Goal: Transaction & Acquisition: Download file/media

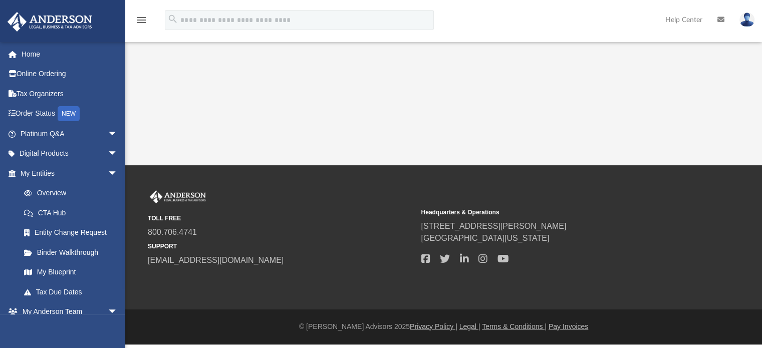
scroll to position [17, 0]
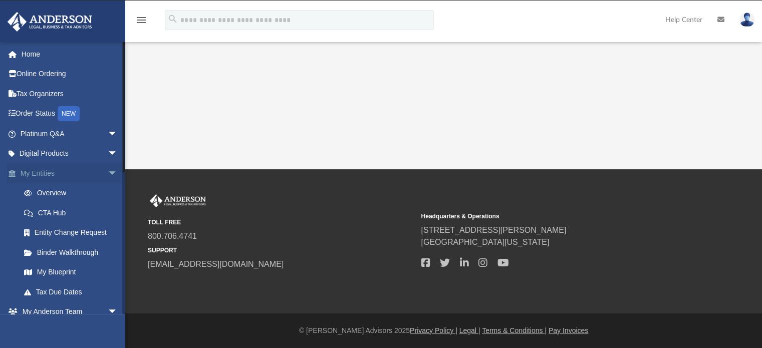
click at [108, 170] on span "arrow_drop_down" at bounding box center [118, 173] width 20 height 21
click at [108, 170] on span "arrow_drop_up" at bounding box center [118, 173] width 20 height 21
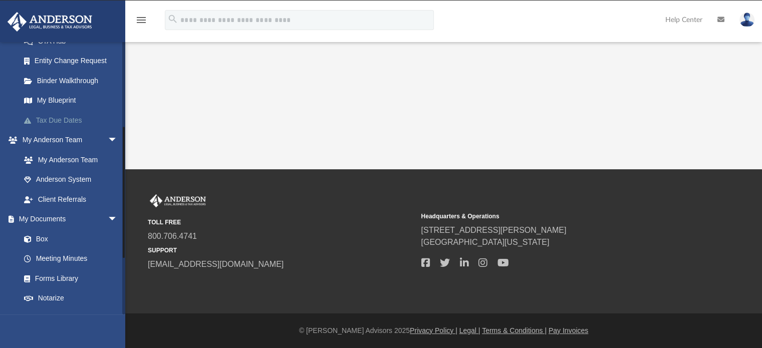
scroll to position [174, 0]
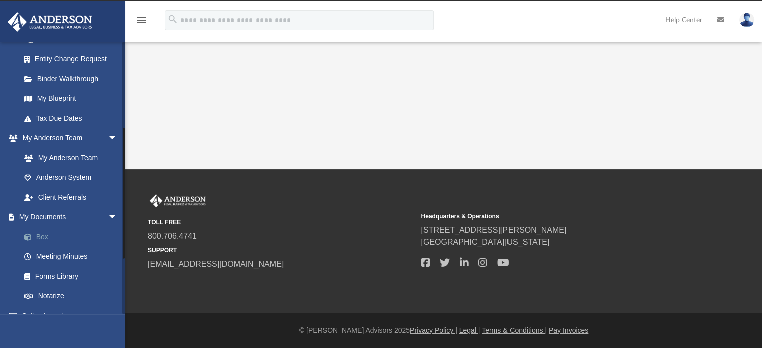
click at [42, 237] on link "Box" at bounding box center [73, 237] width 119 height 20
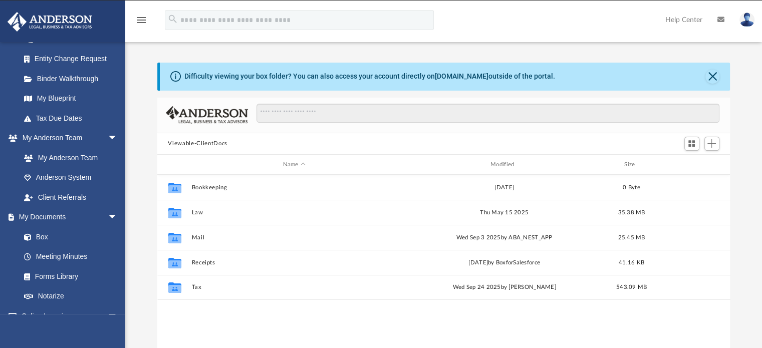
scroll to position [220, 565]
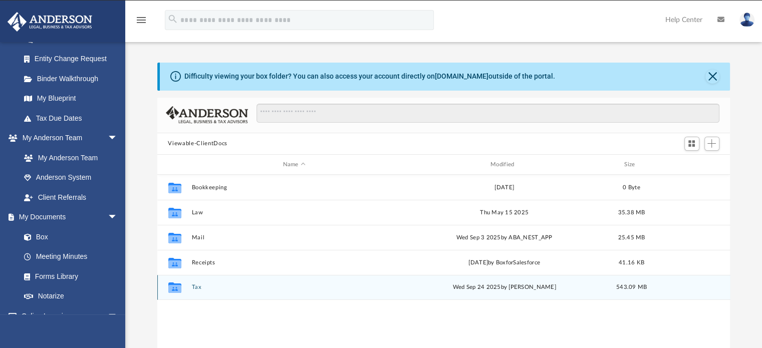
click at [195, 286] on button "Tax" at bounding box center [293, 287] width 205 height 7
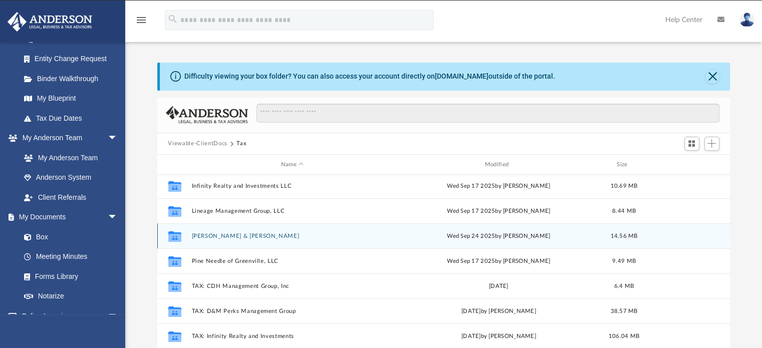
scroll to position [52, 0]
click at [219, 235] on button "[PERSON_NAME] & [PERSON_NAME]" at bounding box center [292, 235] width 202 height 7
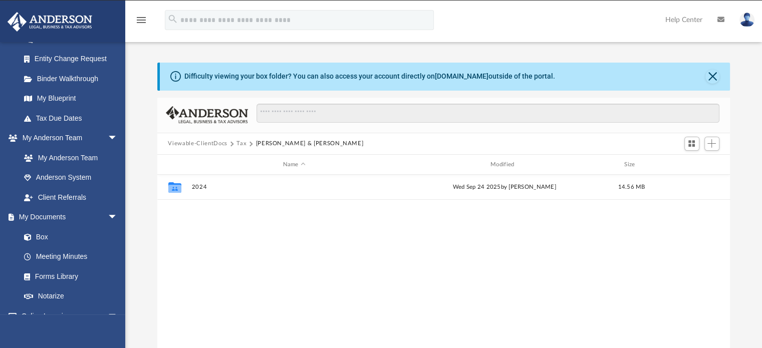
scroll to position [0, 0]
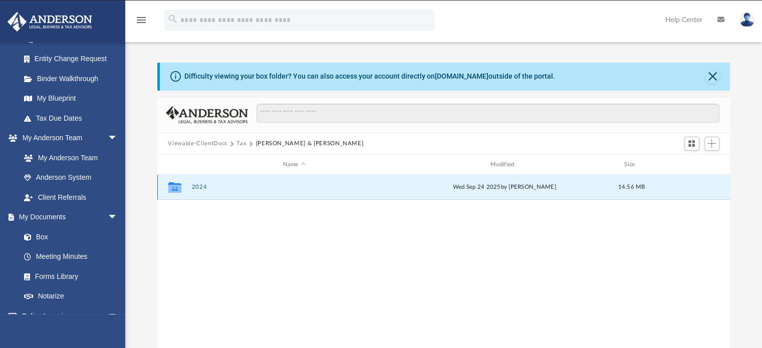
click at [195, 184] on button "2024" at bounding box center [293, 187] width 205 height 7
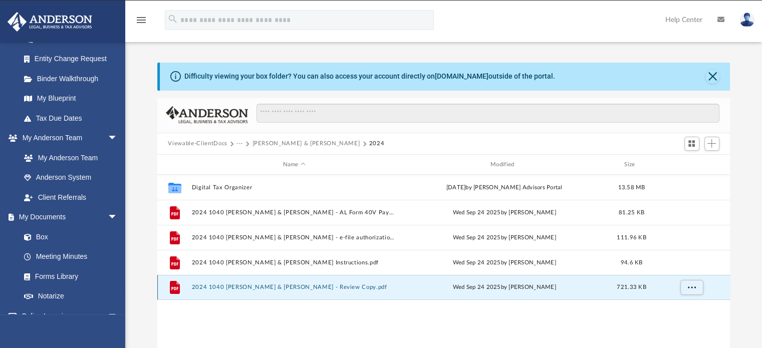
click at [310, 287] on button "2024 1040 [PERSON_NAME] & [PERSON_NAME] - Review Copy.pdf" at bounding box center [293, 287] width 205 height 7
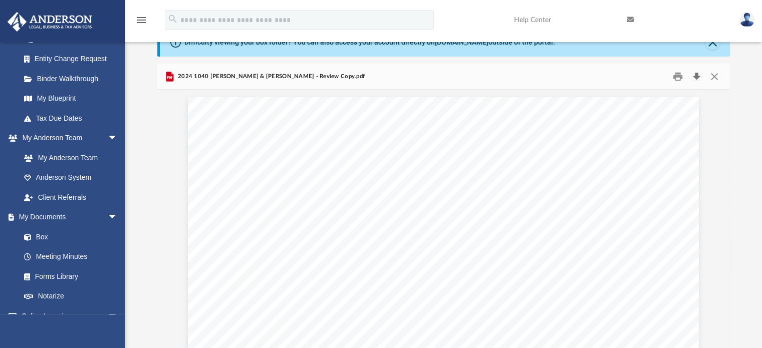
click at [696, 72] on button "Download" at bounding box center [697, 77] width 18 height 16
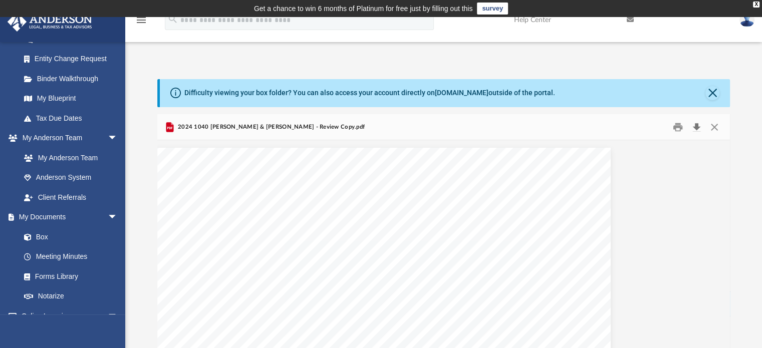
scroll to position [260, 0]
